Goal: Information Seeking & Learning: Learn about a topic

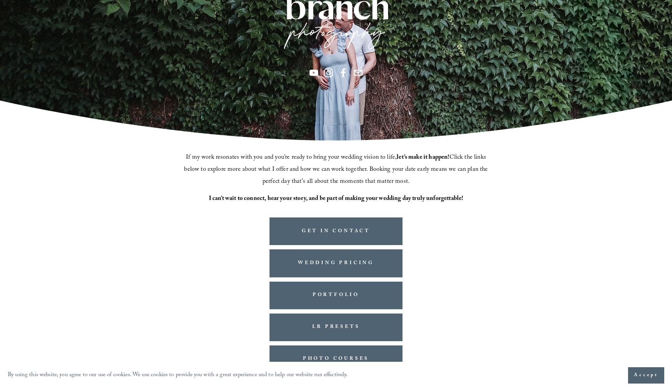
scroll to position [113, 0]
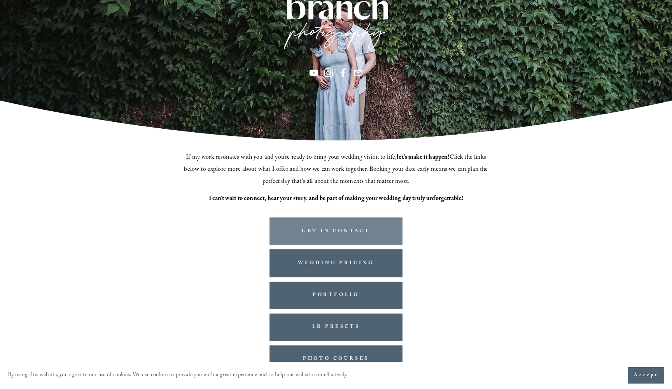
click at [318, 226] on link "GET IN CONTACT" at bounding box center [335, 231] width 133 height 28
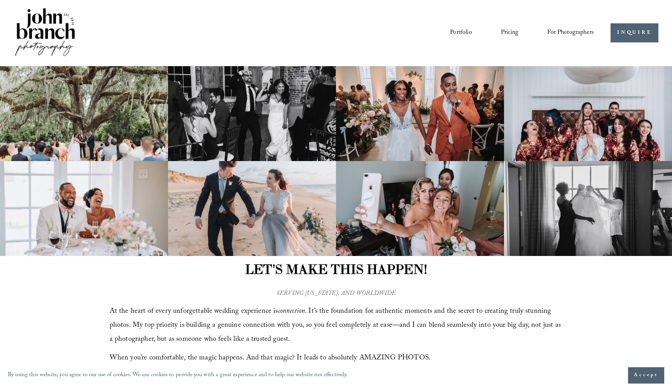
click at [504, 30] on link "Pricing" at bounding box center [509, 32] width 17 height 13
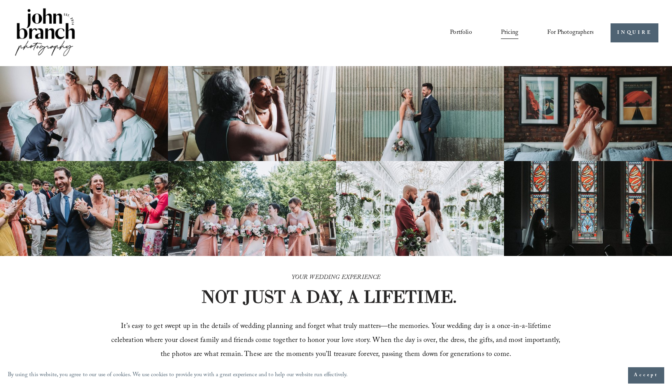
click at [558, 35] on span "For Photographers" at bounding box center [570, 33] width 47 height 12
click at [0, 0] on span "Presets" at bounding box center [0, 0] width 0 height 0
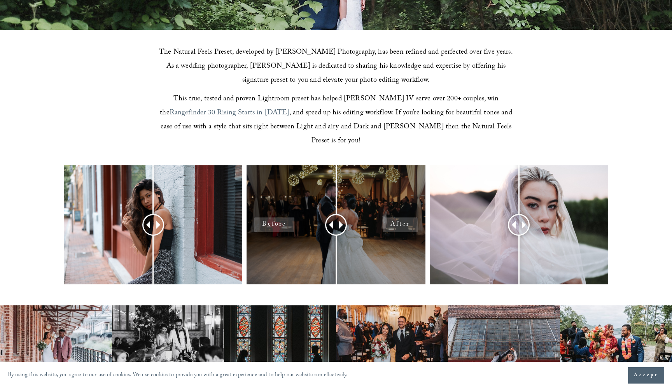
scroll to position [230, 0]
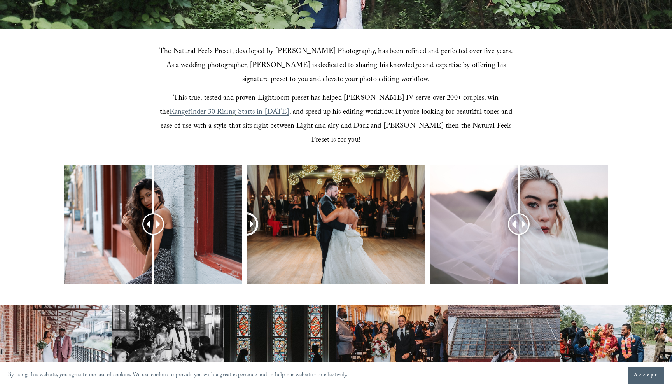
drag, startPoint x: 330, startPoint y: 204, endPoint x: 171, endPoint y: 274, distance: 173.7
click at [171, 274] on div at bounding box center [336, 234] width 672 height 140
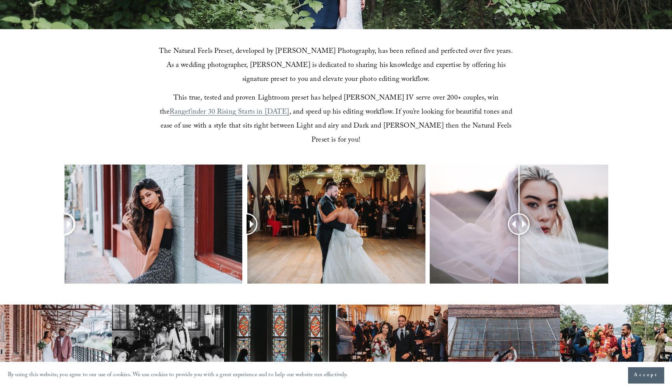
drag, startPoint x: 143, startPoint y: 213, endPoint x: 9, endPoint y: 234, distance: 135.7
click at [9, 234] on div at bounding box center [336, 234] width 672 height 140
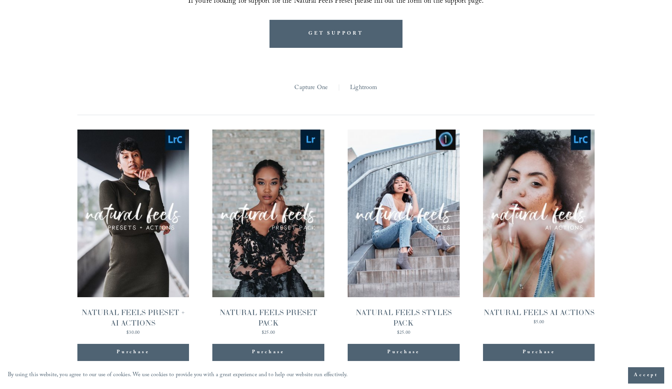
scroll to position [718, 0]
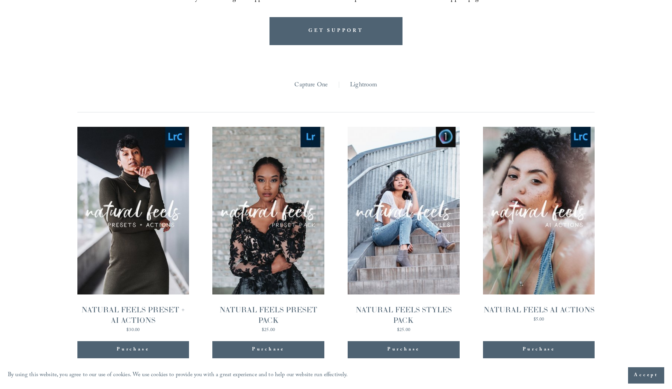
click at [274, 183] on span "Quick View" at bounding box center [268, 193] width 49 height 21
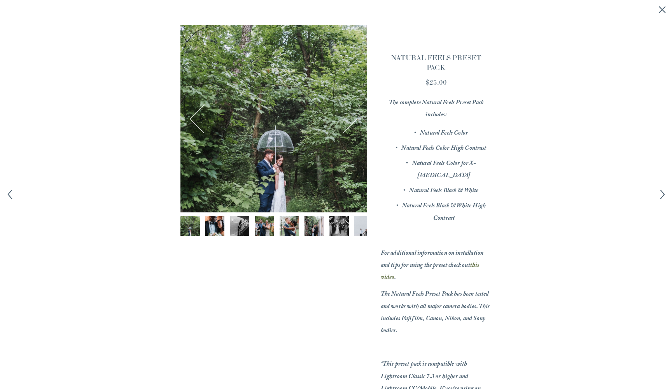
click at [214, 230] on img "Image 2 of 12" at bounding box center [214, 225] width 29 height 19
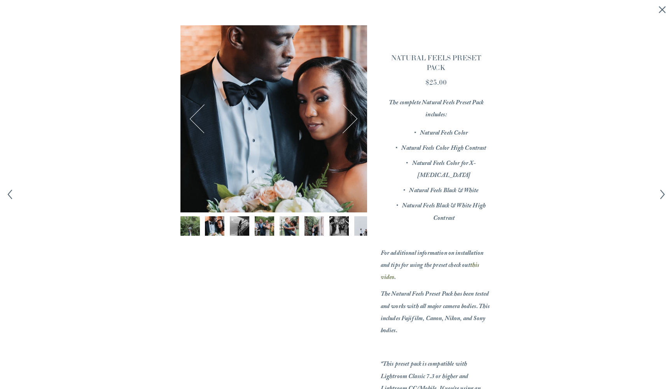
click at [236, 230] on img "Image 3 of 12" at bounding box center [239, 225] width 29 height 19
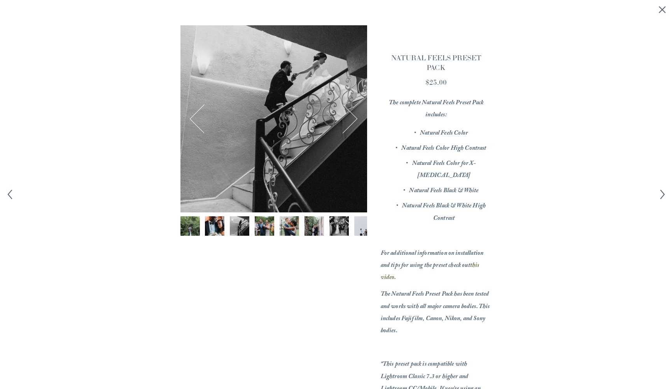
click at [255, 236] on div at bounding box center [273, 227] width 187 height 23
click at [257, 228] on img "Image 4 of 12" at bounding box center [264, 225] width 29 height 19
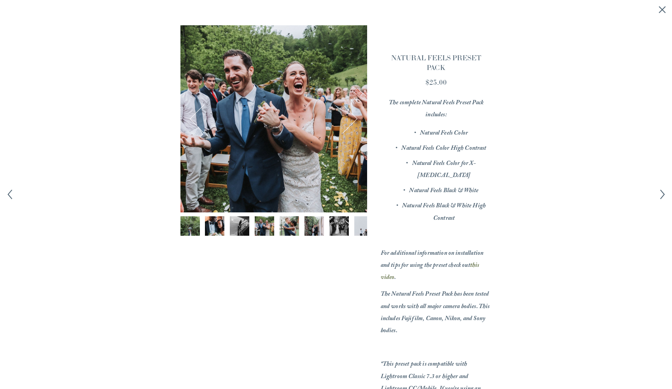
scroll to position [0, 0]
click at [663, 9] on icon "Close quick view" at bounding box center [662, 10] width 8 height 8
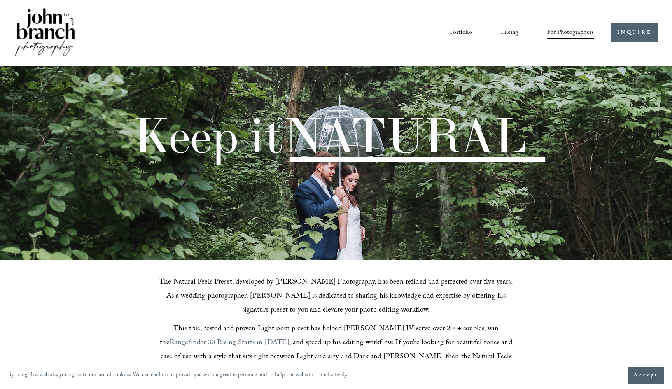
click at [462, 33] on link "Portfolio" at bounding box center [461, 32] width 22 height 13
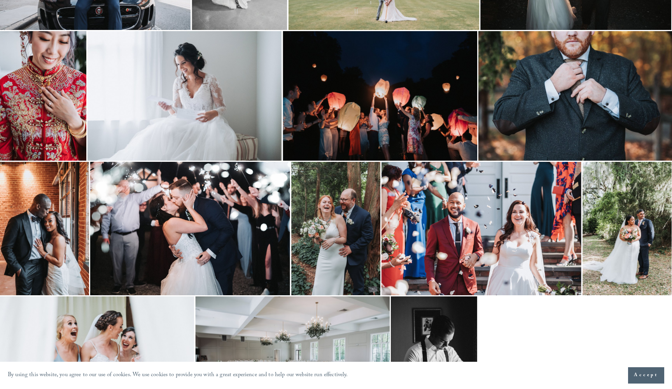
scroll to position [902, 0]
